Goal: Book appointment/travel/reservation

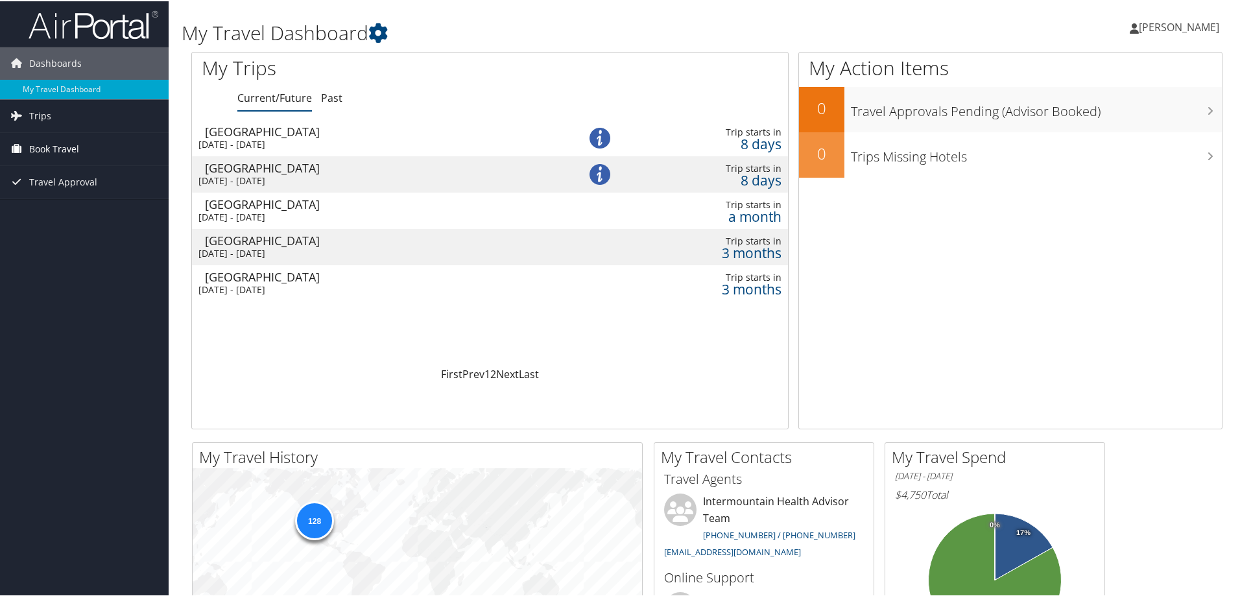
click at [61, 147] on span "Book Travel" at bounding box center [54, 148] width 50 height 32
click at [59, 209] on link "Book/Manage Online Trips" at bounding box center [84, 212] width 169 height 19
